Goal: Navigation & Orientation: Find specific page/section

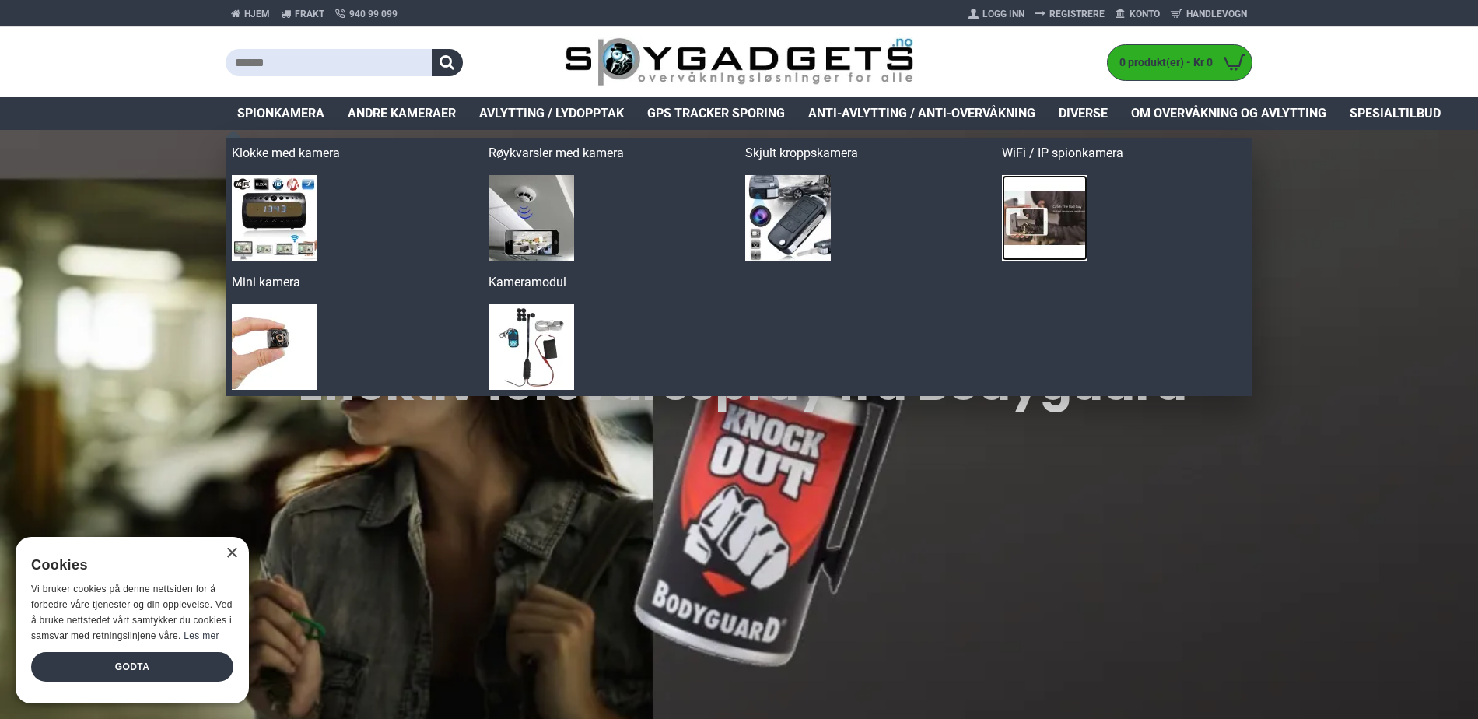
click at [1043, 213] on img at bounding box center [1045, 218] width 86 height 86
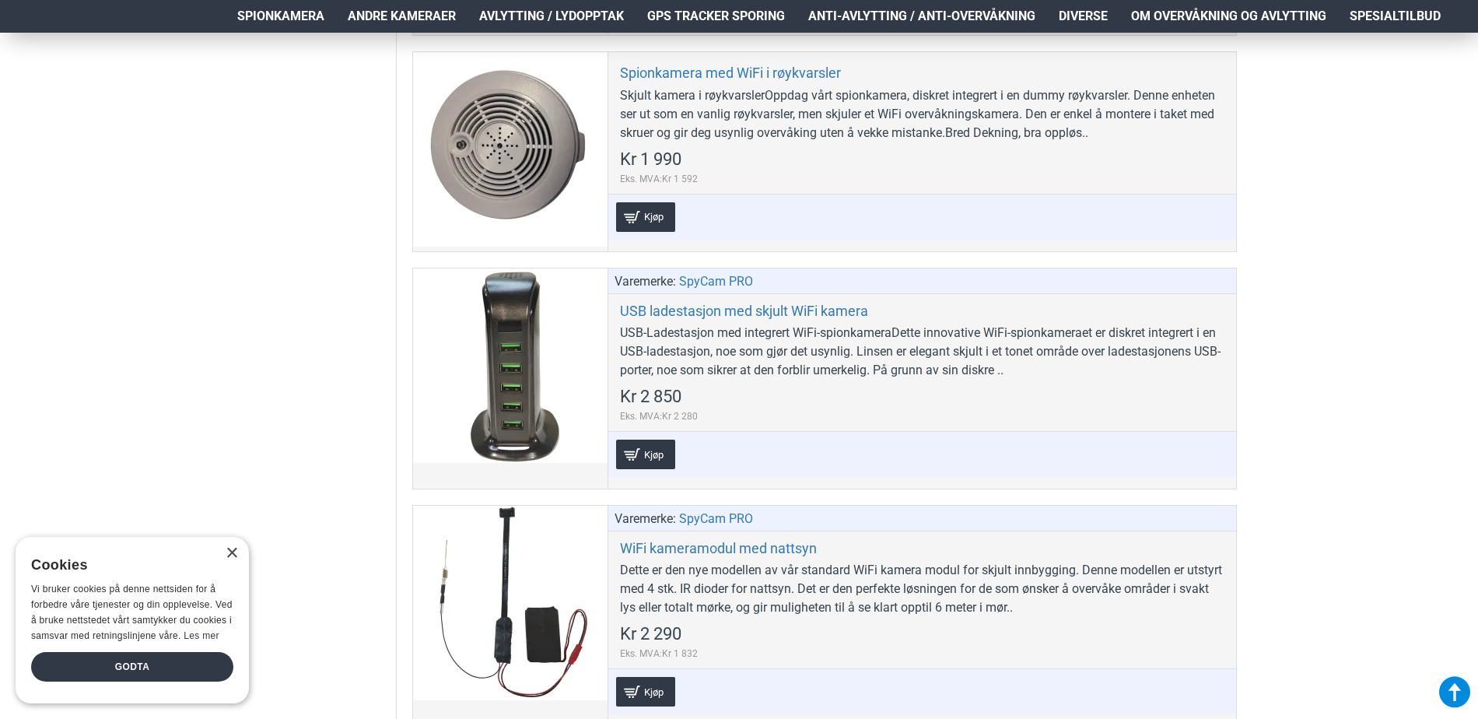
scroll to position [2030, 0]
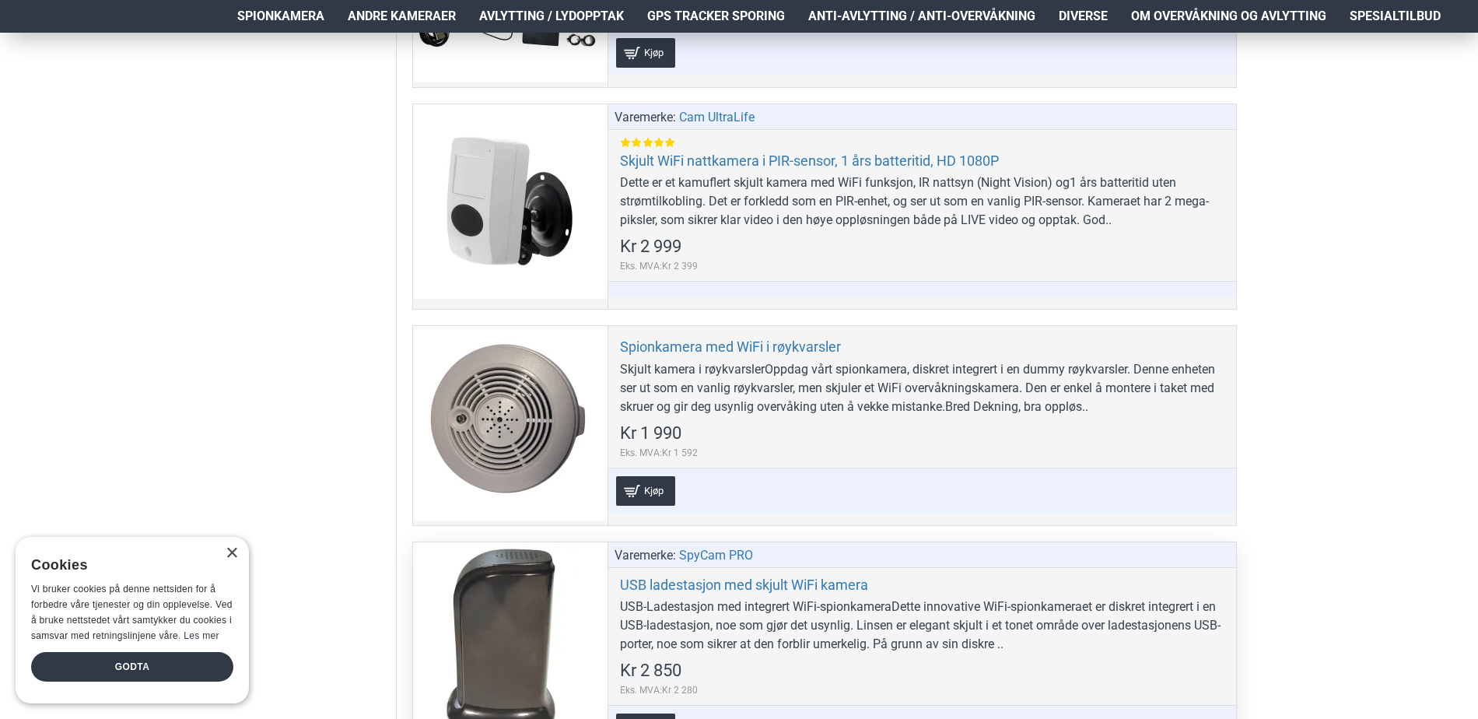
click at [509, 612] on div at bounding box center [510, 639] width 194 height 194
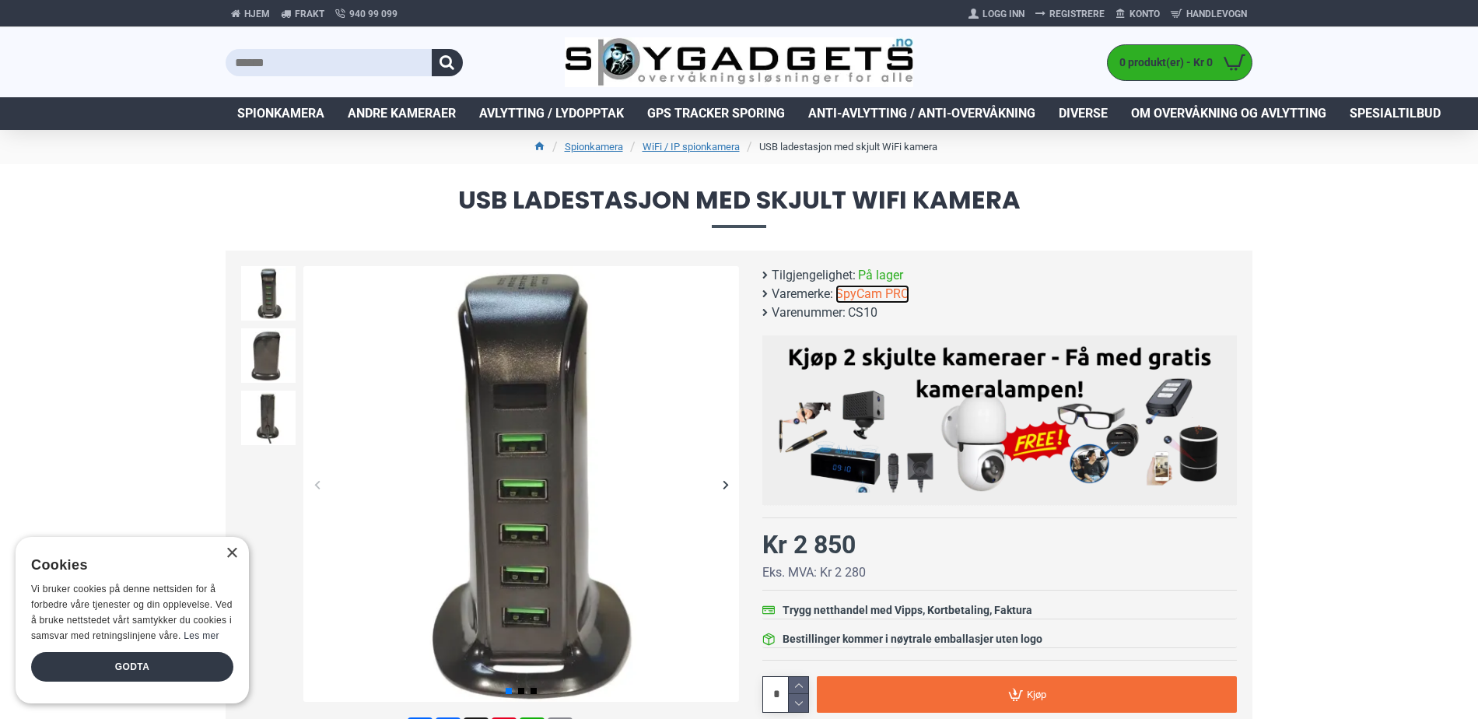
click at [881, 293] on link "SpyCam PRO" at bounding box center [873, 294] width 74 height 19
